Goal: Find specific page/section: Find specific page/section

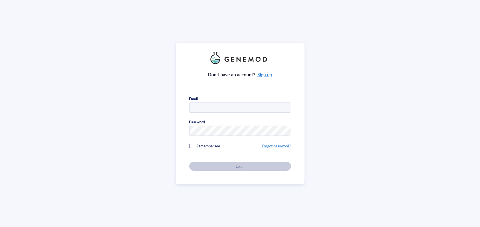
type input "[EMAIL_ADDRESS][DOMAIN_NAME]"
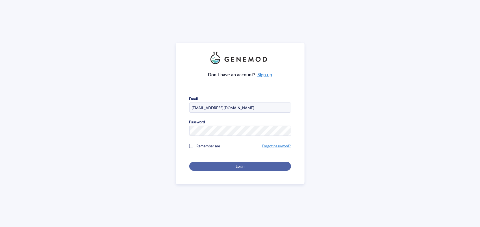
click at [238, 166] on span "Login" at bounding box center [240, 166] width 9 height 5
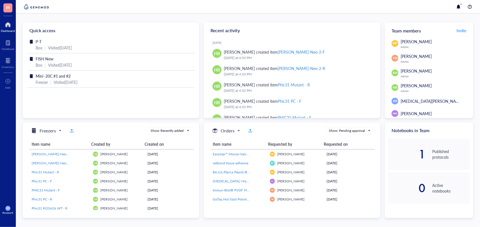
drag, startPoint x: 377, startPoint y: 46, endPoint x: 379, endPoint y: 49, distance: 3.2
click at [379, 49] on div "[DATE] HB [PERSON_NAME] created item Yann-Neo-2-F [DATE] 4:53 PM HB [PERSON_NAM…" at bounding box center [292, 78] width 177 height 80
click at [10, 44] on div at bounding box center [7, 42] width 13 height 9
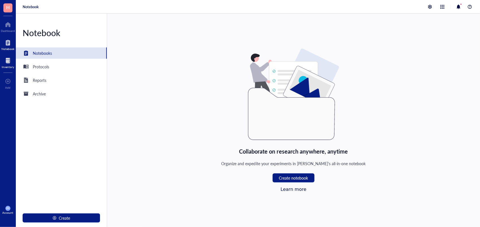
click at [11, 64] on div at bounding box center [8, 60] width 12 height 9
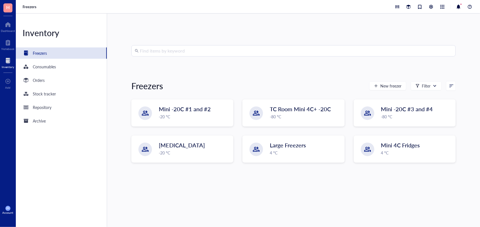
click at [290, 81] on div "Freezers New freezer Filter" at bounding box center [293, 86] width 324 height 14
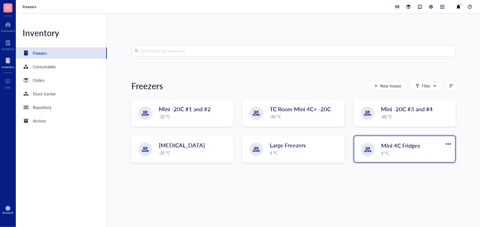
click at [423, 159] on div "Mini 4C Fridges 4 °C" at bounding box center [404, 149] width 101 height 26
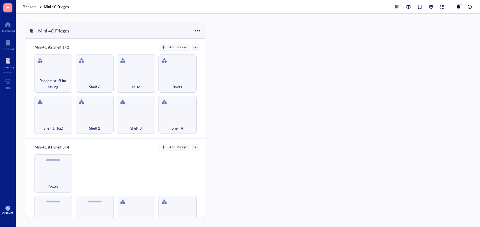
drag, startPoint x: 203, startPoint y: 59, endPoint x: 203, endPoint y: 79, distance: 19.2
click at [203, 79] on div "Mini 4C #2 Shelf 1+2 Add storage Shelf 1 (Top) Shelf 2 Shelf 3 Shelf 4 Random s…" at bounding box center [115, 89] width 181 height 100
drag, startPoint x: 206, startPoint y: 79, endPoint x: 203, endPoint y: 84, distance: 6.3
click at [203, 84] on div "Mini 4C Fridges Mini 4C #2 Shelf 1+2 Add storage Shelf 1 (Top) Shelf 2 Shelf 3 …" at bounding box center [116, 121] width 183 height 196
click at [203, 84] on div "Mini 4C #2 Shelf 1+2 Add storage Shelf 1 (Top) Shelf 2 Shelf 3 Shelf 4 Random s…" at bounding box center [115, 89] width 181 height 100
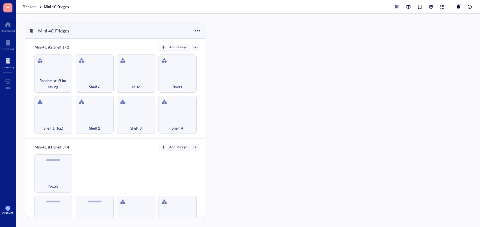
drag, startPoint x: 203, startPoint y: 84, endPoint x: 203, endPoint y: 90, distance: 5.2
click at [203, 90] on div "Mini 4C #2 Shelf 1+2 Add storage Shelf 1 (Top) Shelf 2 Shelf 3 Shelf 4 Random s…" at bounding box center [115, 136] width 181 height 195
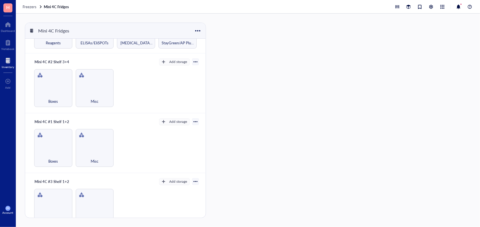
scroll to position [292, 0]
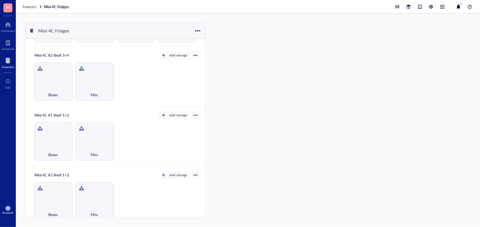
click at [6, 59] on div at bounding box center [8, 60] width 12 height 9
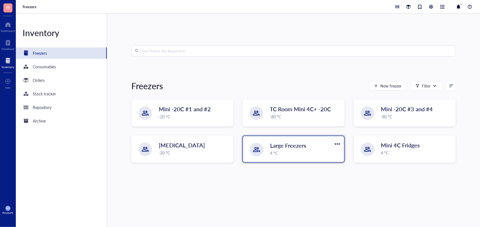
click at [285, 140] on div "Large Freezers 4 °C" at bounding box center [293, 149] width 101 height 26
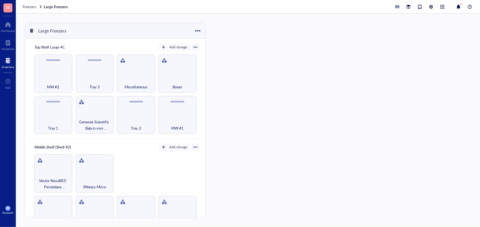
drag, startPoint x: 203, startPoint y: 65, endPoint x: 204, endPoint y: 89, distance: 23.8
click at [204, 89] on div "Top Shelf Large 4C Add storage Tray 1 Genesee Scientific Bala in vivo Antibodie…" at bounding box center [115, 136] width 181 height 195
